Goal: Information Seeking & Learning: Compare options

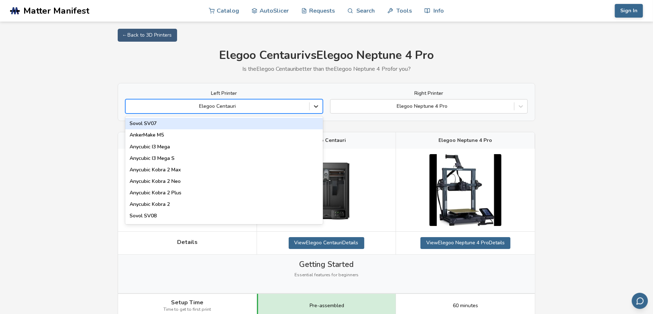
click at [318, 109] on icon at bounding box center [315, 106] width 7 height 7
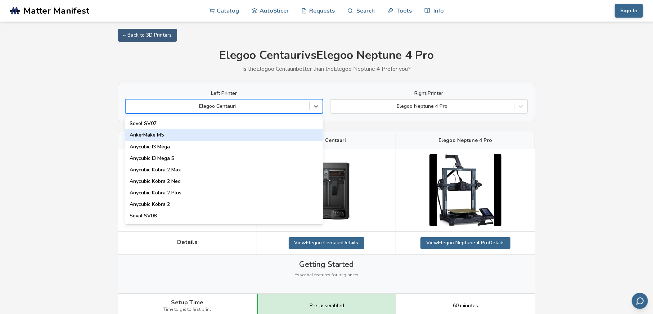
click at [289, 134] on div "AnkerMake M5" at bounding box center [224, 136] width 198 height 12
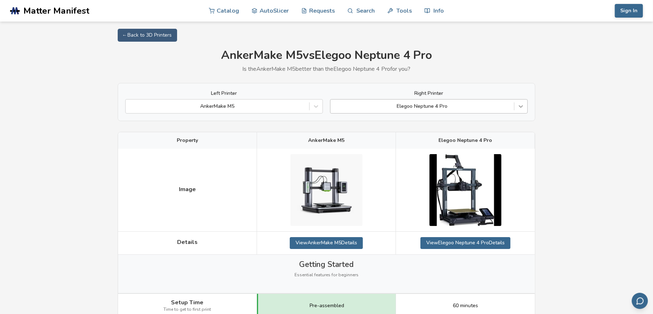
click at [521, 104] on icon at bounding box center [520, 106] width 7 height 7
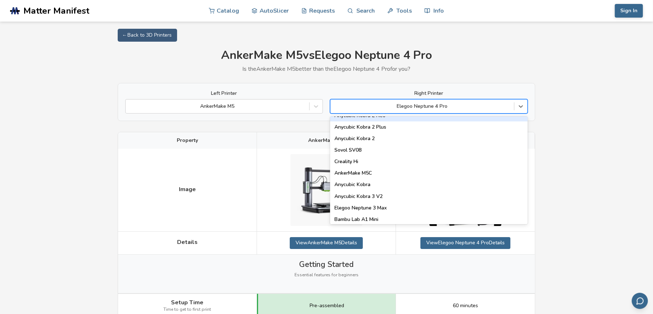
scroll to position [72, 0]
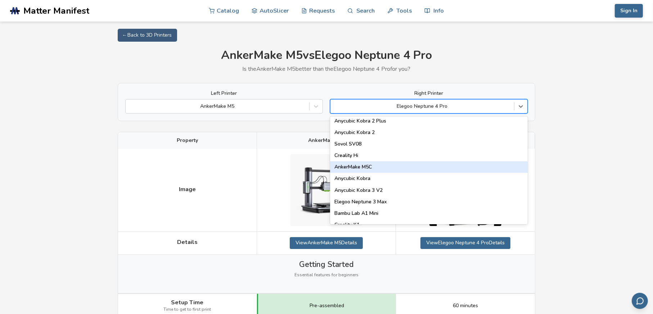
click at [484, 167] on div "AnkerMake M5C" at bounding box center [429, 168] width 198 height 12
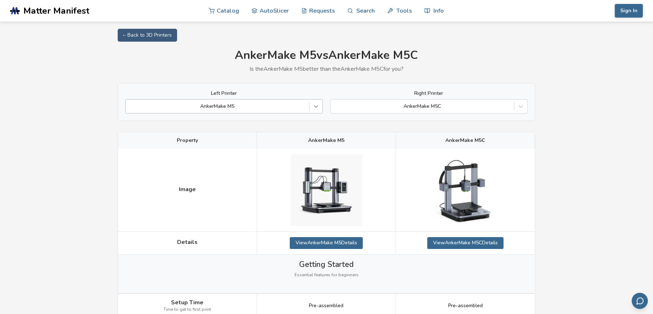
click at [311, 109] on div at bounding box center [315, 106] width 13 height 13
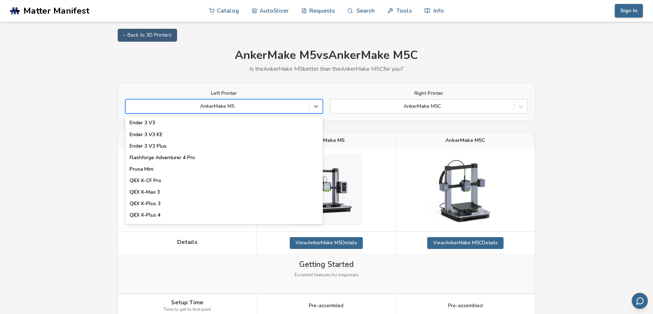
scroll to position [707, 0]
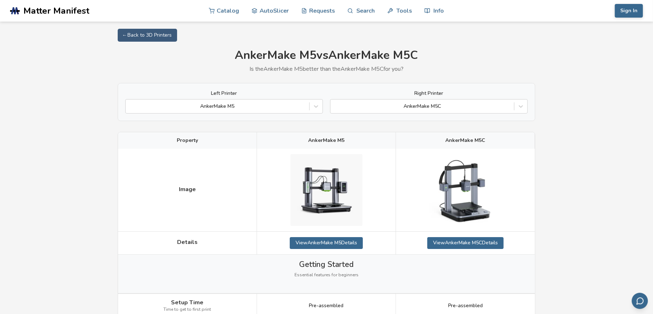
drag, startPoint x: 101, startPoint y: 64, endPoint x: 68, endPoint y: 10, distance: 62.9
